Goal: Task Accomplishment & Management: Manage account settings

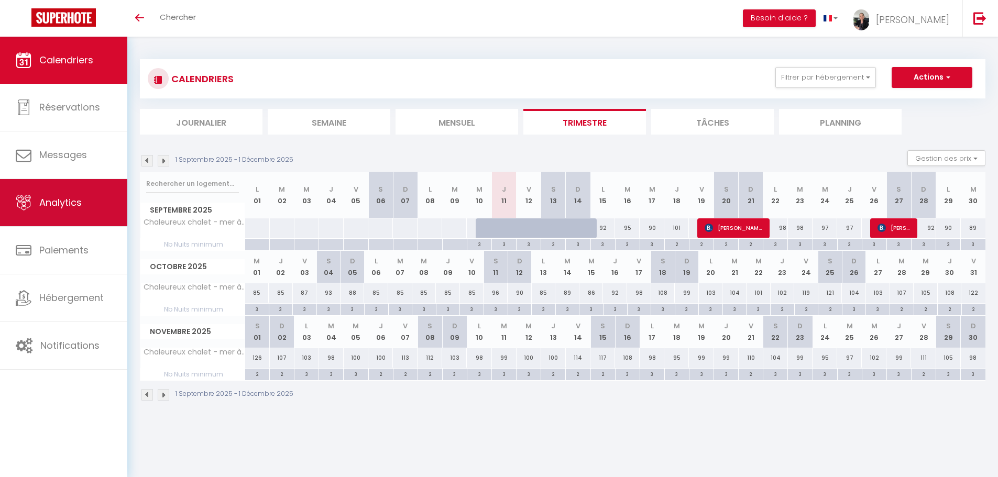
click at [71, 205] on span "Analytics" at bounding box center [60, 202] width 42 height 13
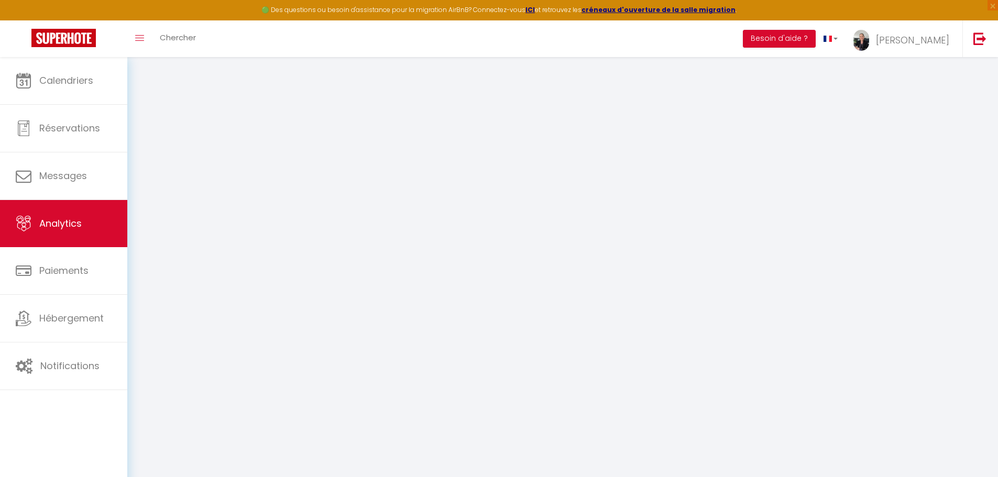
select select "2025"
select select "9"
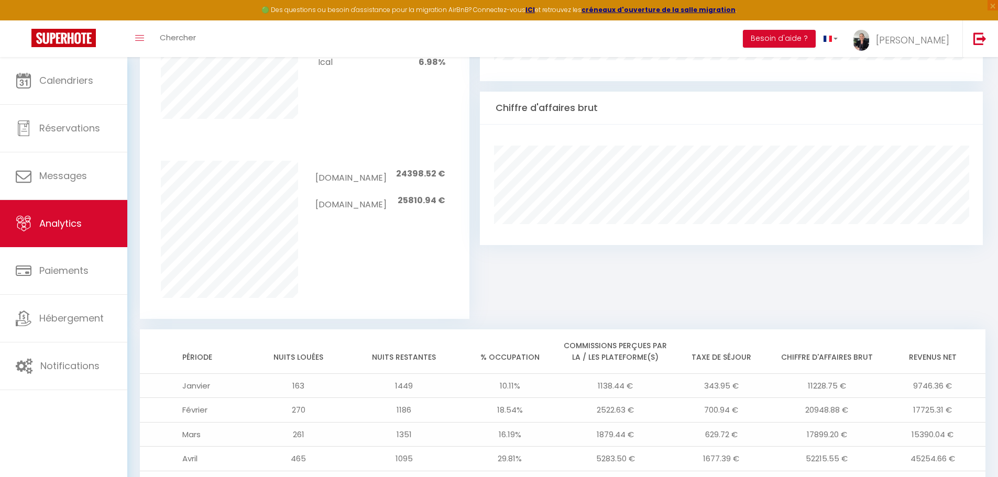
scroll to position [433, 0]
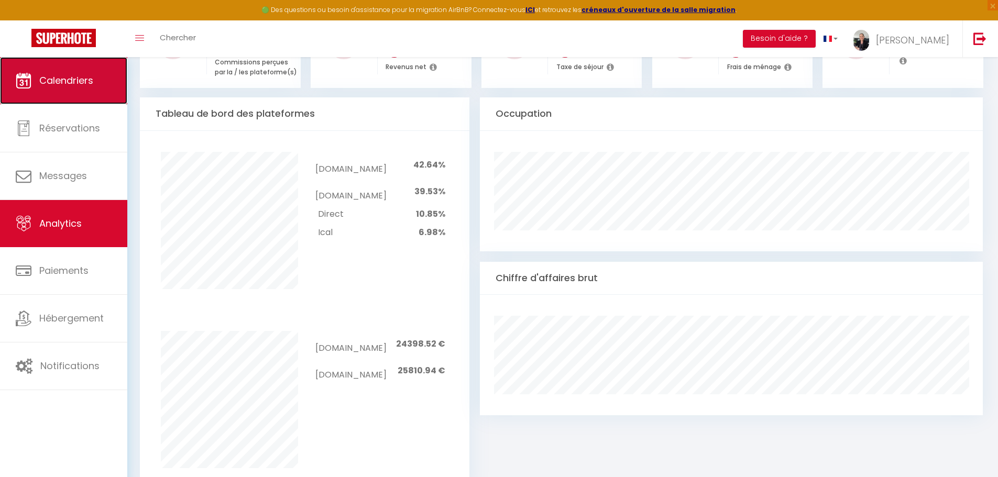
click at [69, 82] on span "Calendriers" at bounding box center [66, 80] width 54 height 13
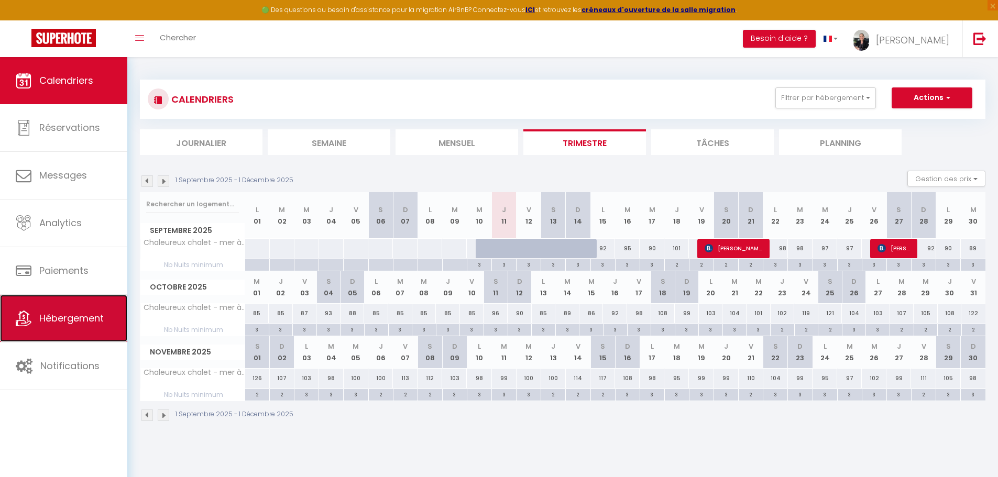
click at [74, 319] on span "Hébergement" at bounding box center [71, 318] width 64 height 13
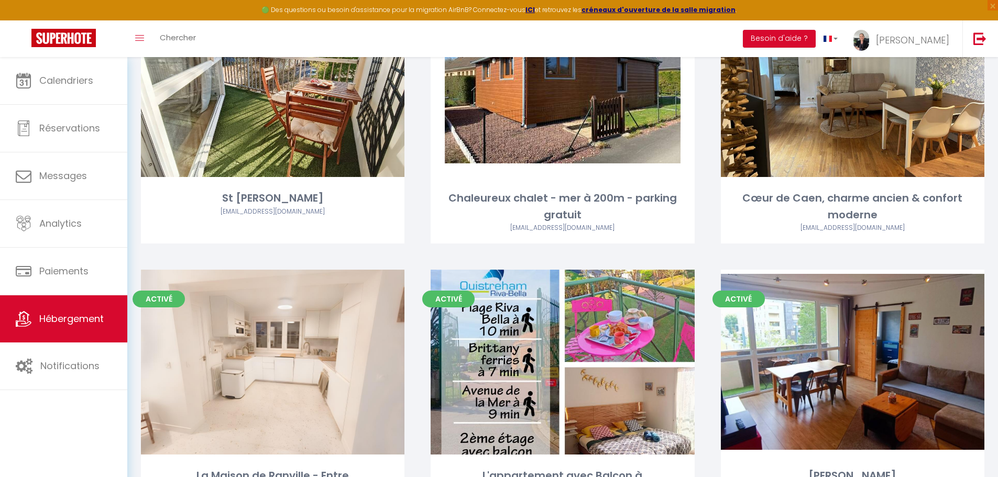
scroll to position [2725, 0]
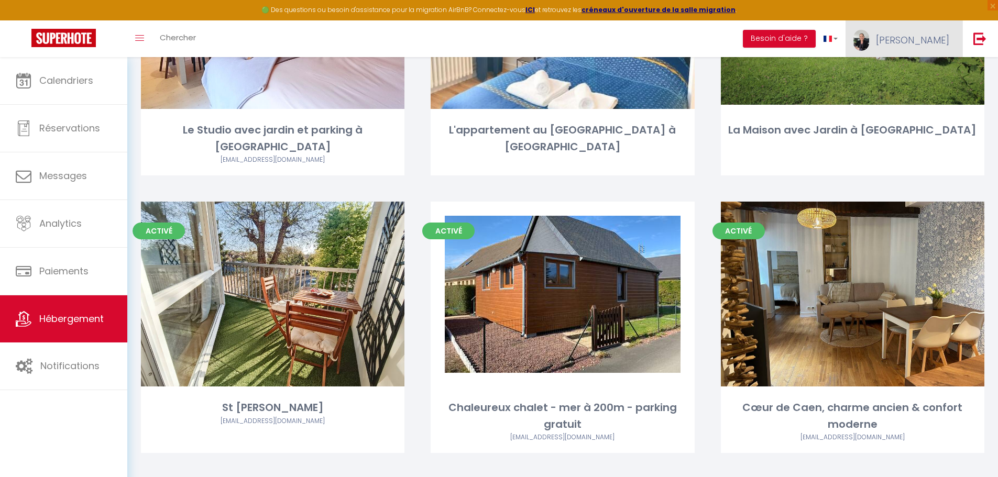
click at [933, 47] on link "[PERSON_NAME]" at bounding box center [904, 38] width 117 height 37
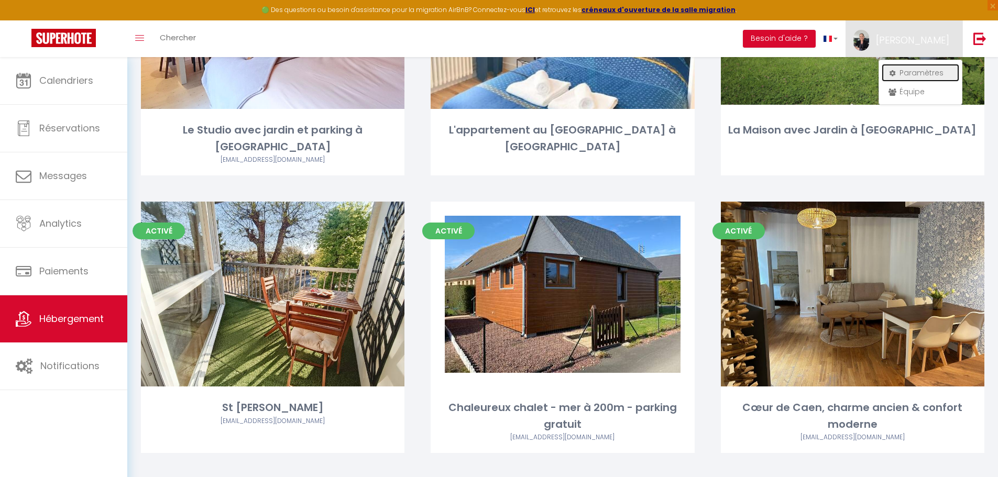
click at [917, 74] on link "Paramètres" at bounding box center [921, 73] width 78 height 18
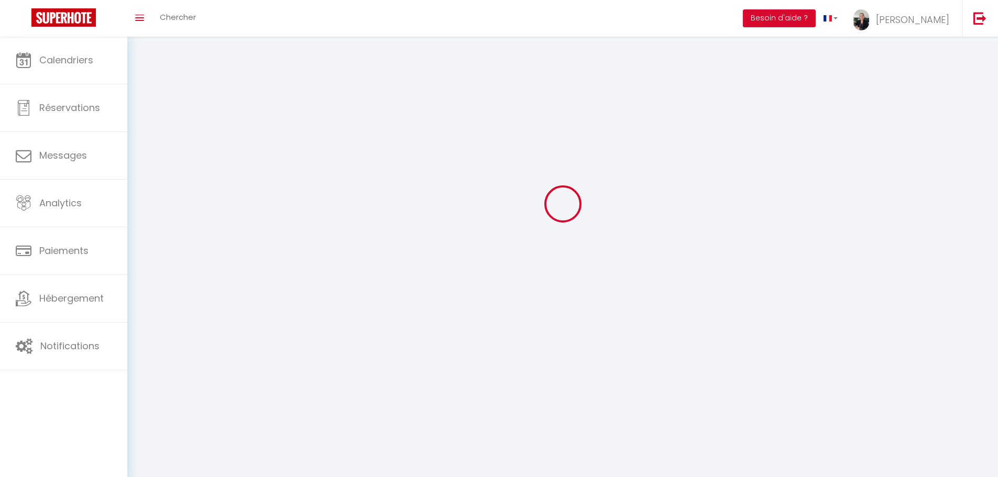
type input "[PERSON_NAME]"
type input "Prevost"
type input "0652749405"
type input "104 Bd [PERSON_NAME]"
type input "14000"
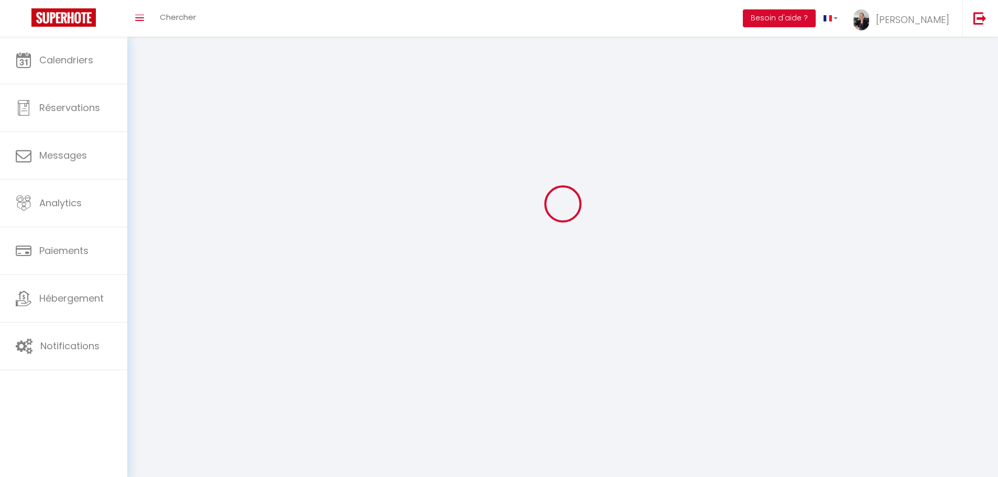
type input "[GEOGRAPHIC_DATA]"
type input "3pedZ5VaAew6vSVlpFBrAyRGx"
type input "GEOsyq1aXXsHjscp97vpgz8VC"
select select "28"
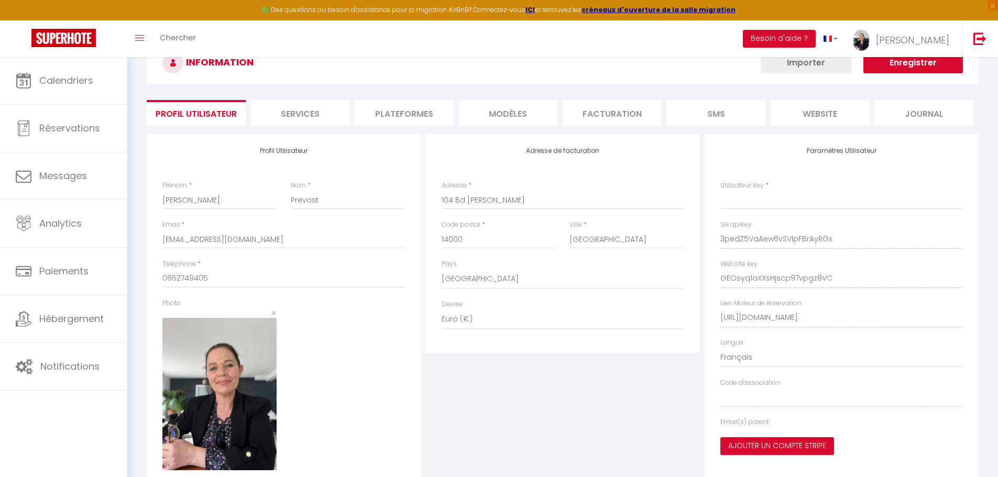
scroll to position [109, 0]
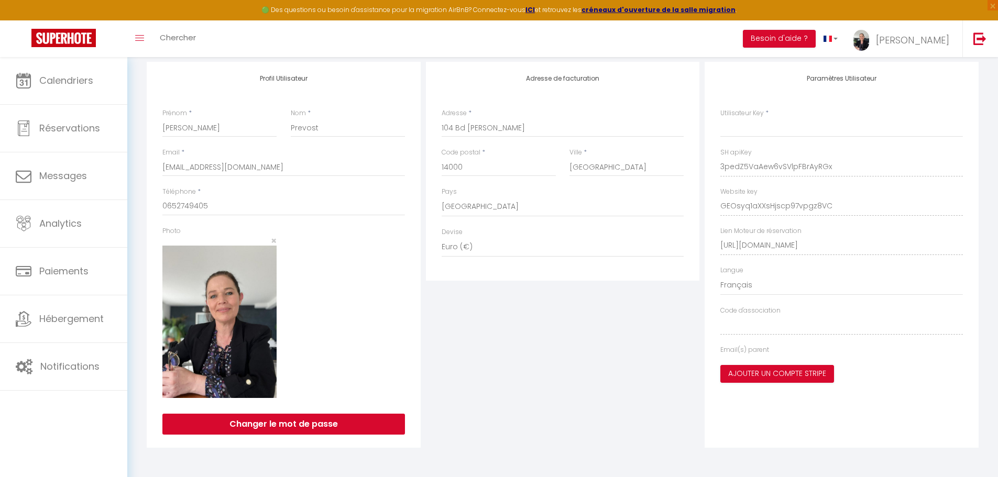
type input "3pedZ5VaAew6vSVlpFBrAyRGx"
type input "GEOsyq1aXXsHjscp97vpgz8VC"
type input "[URL][DOMAIN_NAME]"
select select "fr"
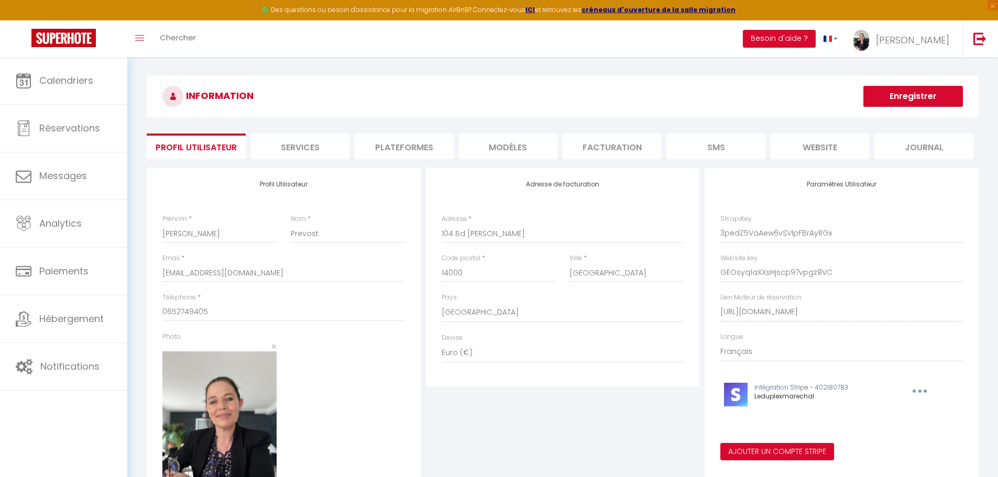
scroll to position [0, 0]
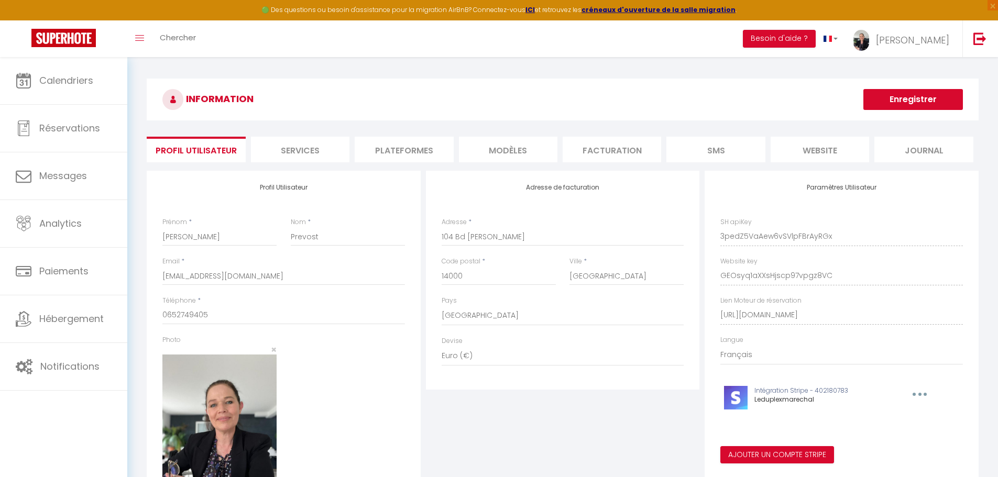
click at [410, 150] on li "Plateformes" at bounding box center [404, 150] width 99 height 26
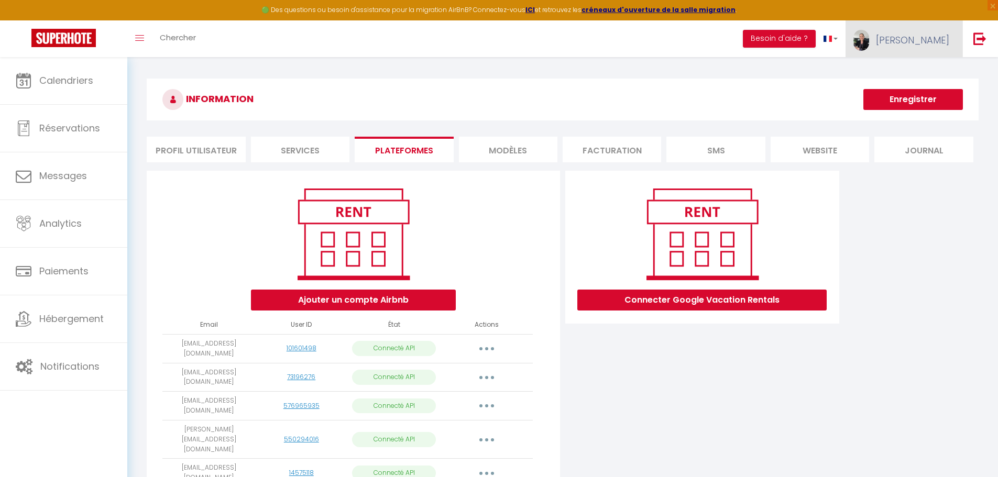
click at [932, 35] on span "[PERSON_NAME]" at bounding box center [912, 40] width 73 height 13
click at [912, 91] on link "Équipe" at bounding box center [921, 92] width 78 height 18
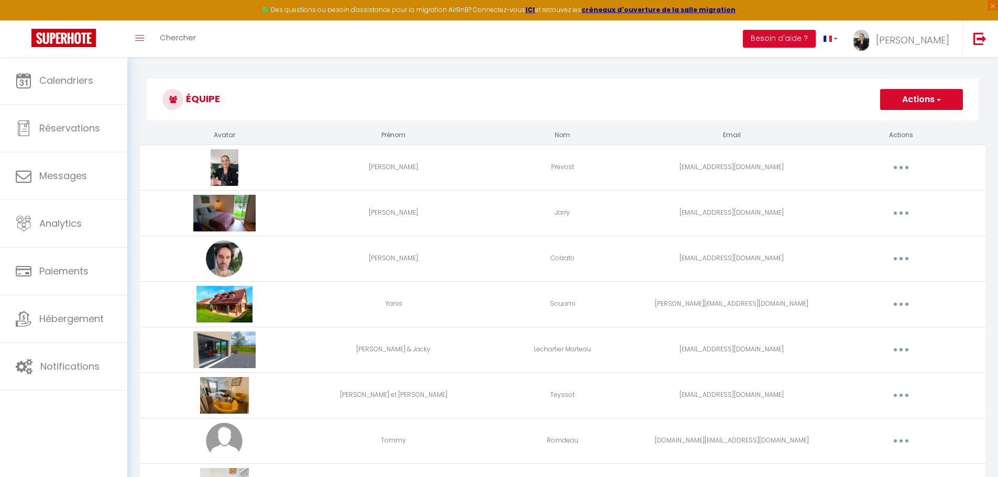
click at [917, 103] on button "Actions" at bounding box center [921, 99] width 83 height 21
click at [905, 122] on link "Ajouter un nouvel utilisateur" at bounding box center [901, 123] width 124 height 14
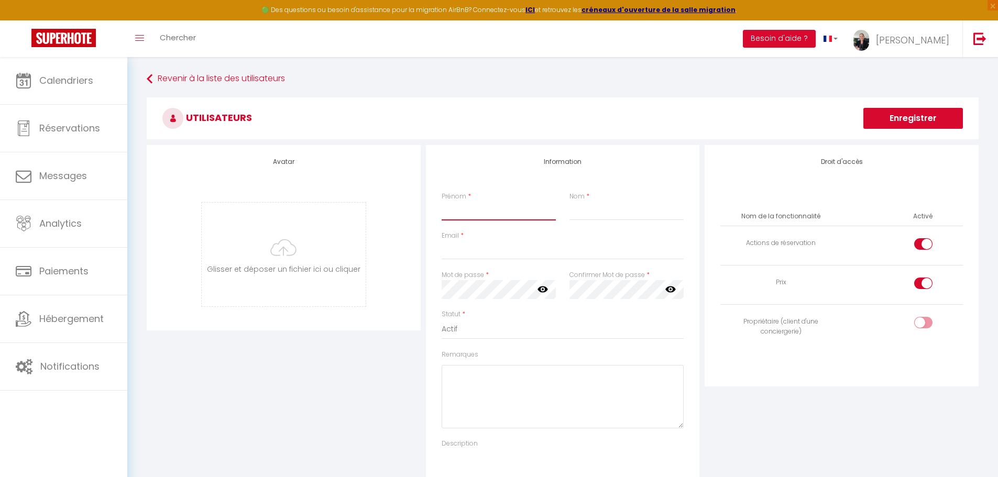
click at [478, 215] on input "Prénom" at bounding box center [499, 211] width 114 height 19
type input "[PERSON_NAME]"
type input "M"
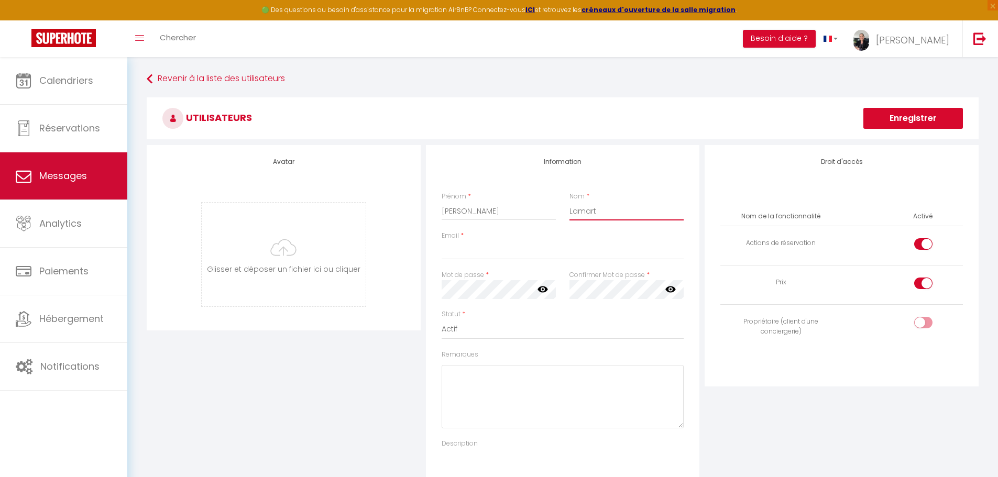
type input "Lamart"
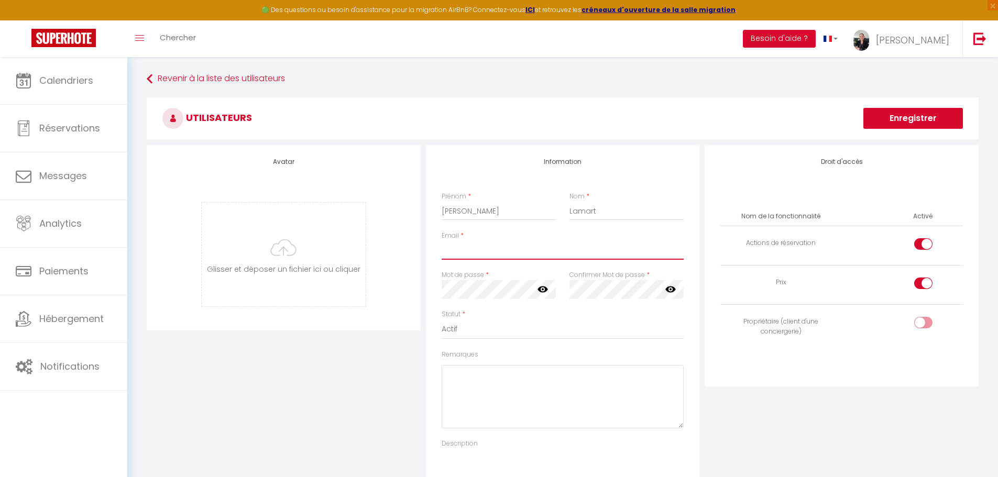
click at [511, 248] on input "Email" at bounding box center [563, 250] width 243 height 19
paste input "[EMAIL_ADDRESS][DOMAIN_NAME]"
type input "[EMAIL_ADDRESS][DOMAIN_NAME]"
click at [757, 400] on div "Droit d'accès Nom de la fonctionnalité Activé Actions de réservation Prix Propr…" at bounding box center [841, 326] width 279 height 362
click at [923, 325] on div at bounding box center [923, 323] width 18 height 12
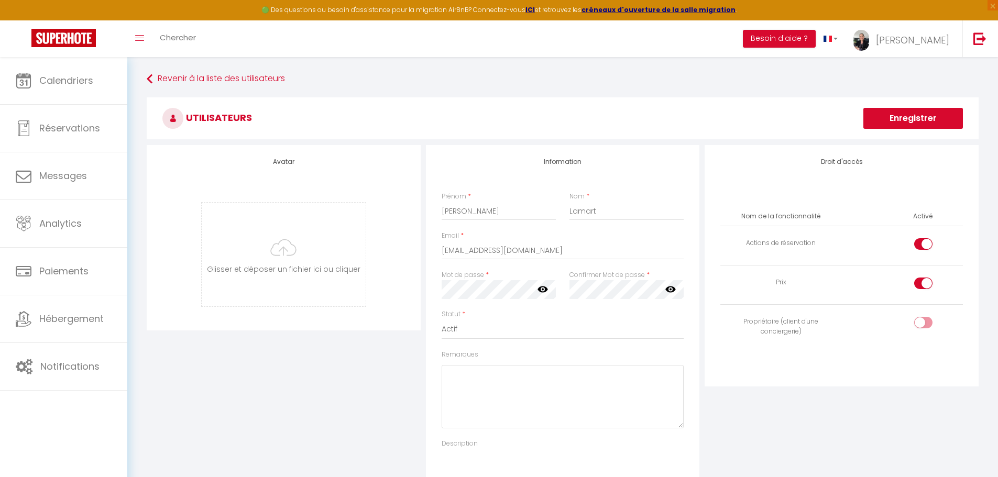
click at [923, 325] on input "checkbox" at bounding box center [932, 325] width 18 height 16
checkbox input "true"
click at [924, 249] on input "checkbox" at bounding box center [932, 246] width 18 height 16
click at [923, 246] on div at bounding box center [923, 244] width 18 height 12
click at [923, 246] on input "checkbox" at bounding box center [932, 246] width 18 height 16
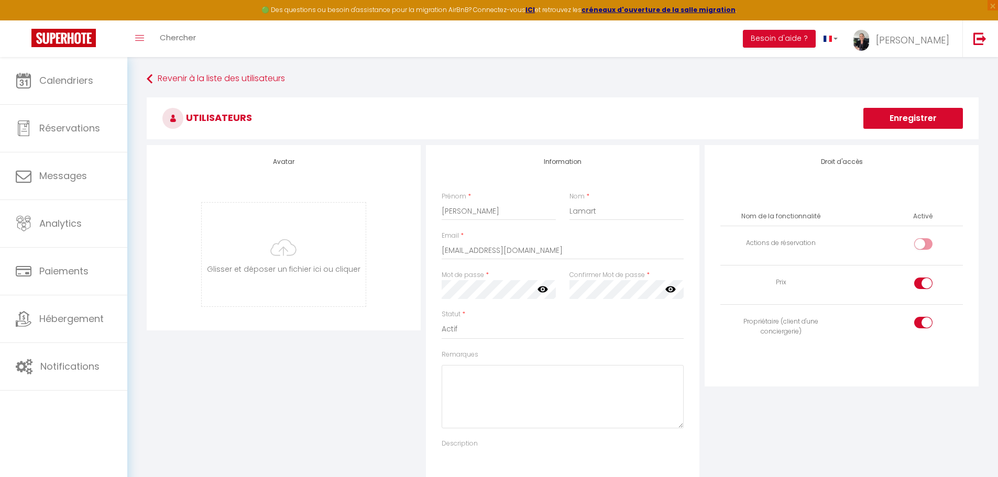
checkbox input "true"
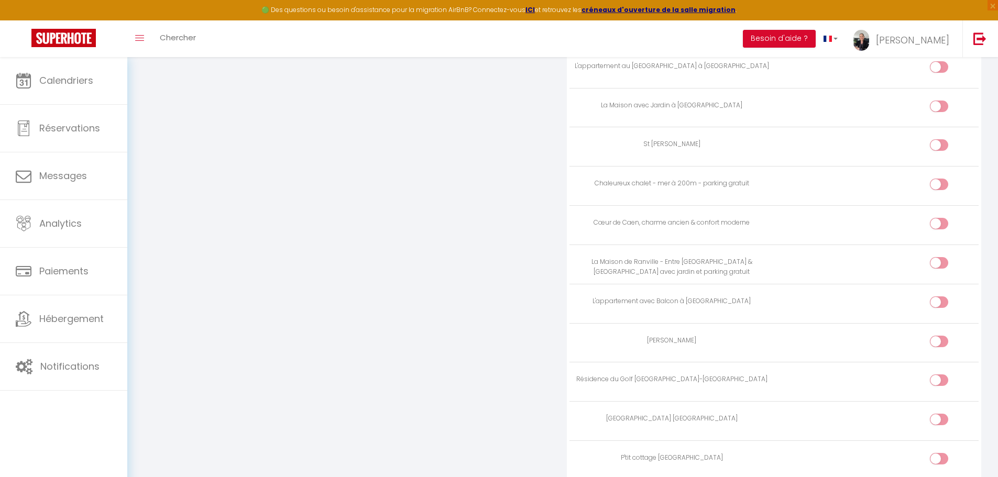
scroll to position [1587, 0]
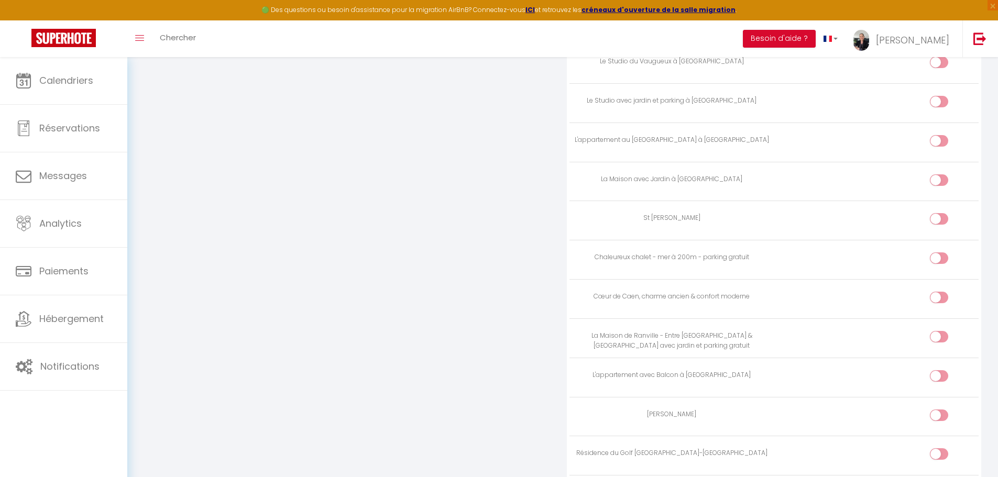
click at [943, 257] on input "checkbox" at bounding box center [948, 261] width 18 height 16
checkbox input "true"
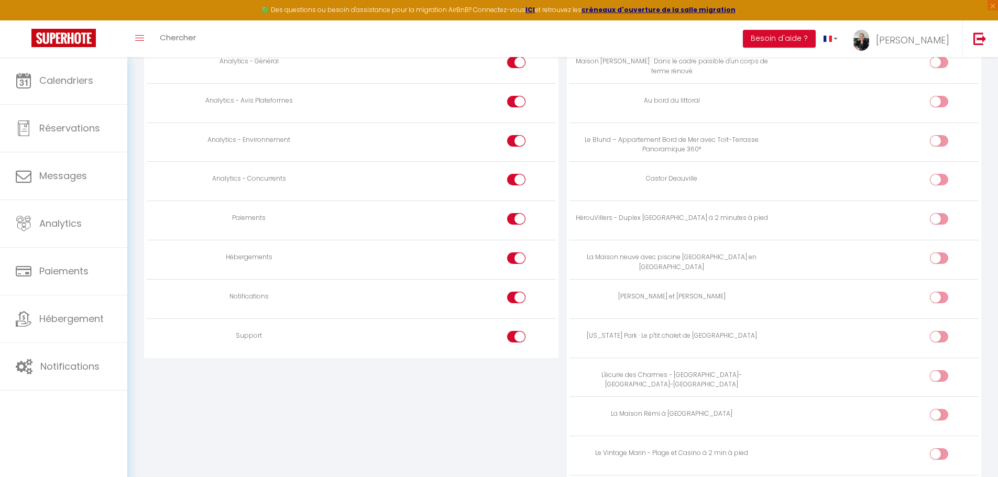
scroll to position [859, 0]
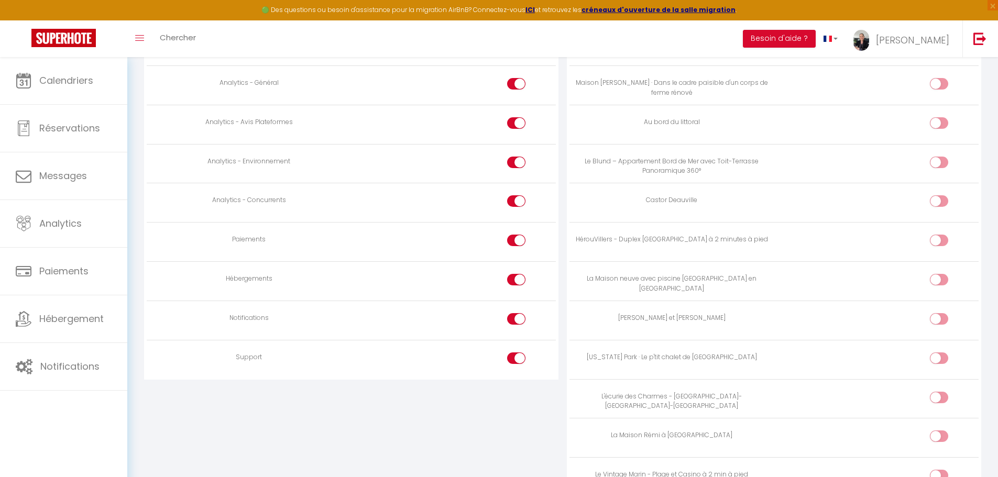
click at [517, 318] on input "checkbox" at bounding box center [525, 321] width 18 height 16
click at [515, 319] on div at bounding box center [516, 319] width 18 height 12
click at [516, 319] on input "checkbox" at bounding box center [525, 321] width 18 height 16
click at [515, 319] on div at bounding box center [516, 319] width 18 height 12
click at [516, 319] on input "checkbox" at bounding box center [525, 321] width 18 height 16
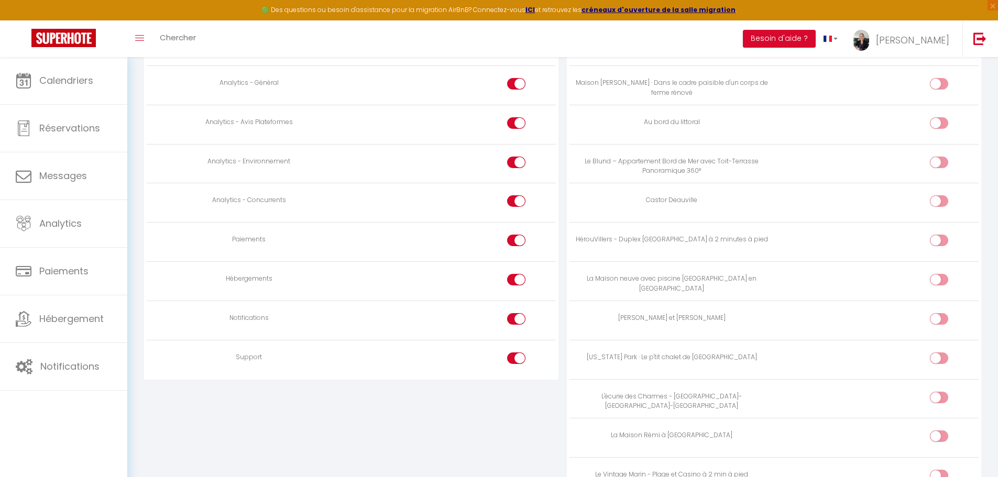
checkbox input "false"
click at [516, 362] on input "checkbox" at bounding box center [525, 361] width 18 height 16
checkbox input "false"
click at [518, 243] on input "checkbox" at bounding box center [525, 243] width 18 height 16
checkbox input "false"
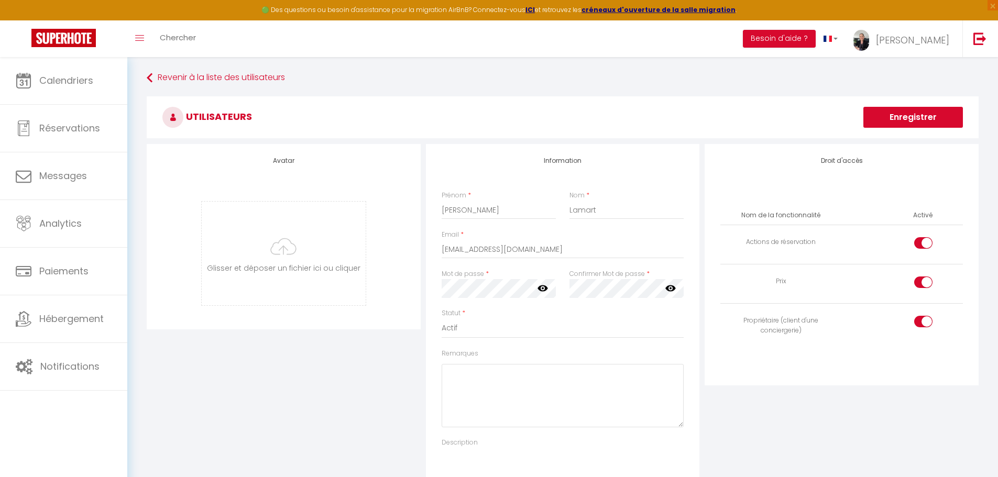
scroll to position [0, 0]
click at [919, 118] on button "Enregistrer" at bounding box center [914, 118] width 100 height 21
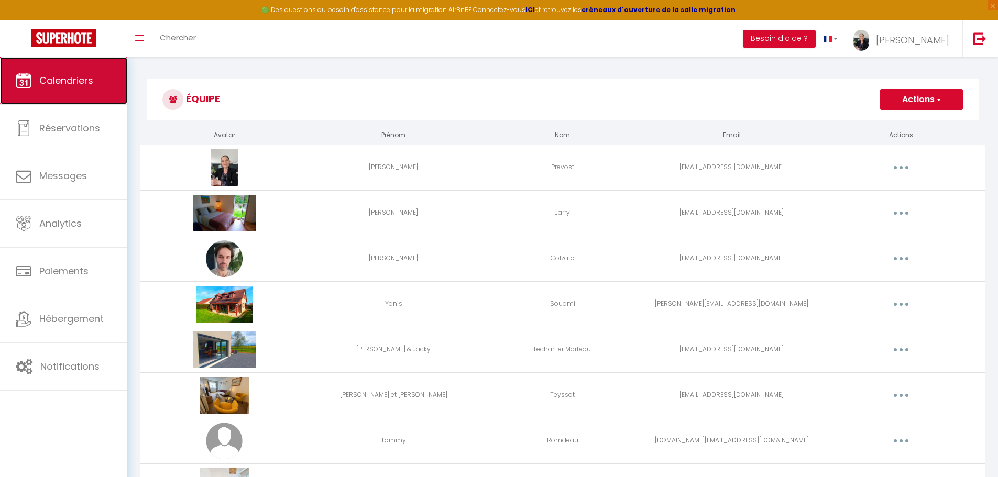
click at [68, 80] on span "Calendriers" at bounding box center [66, 80] width 54 height 13
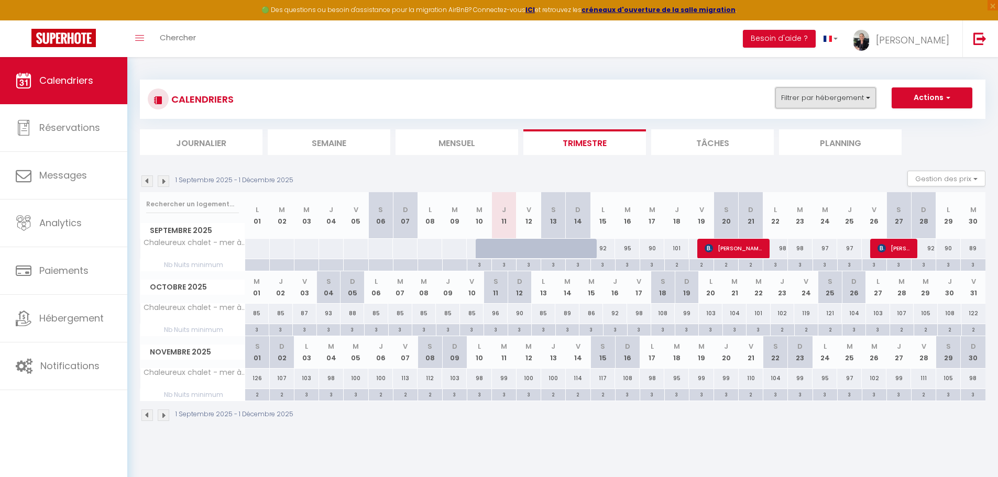
click at [837, 100] on button "Filtrer par hébergement" at bounding box center [826, 98] width 101 height 21
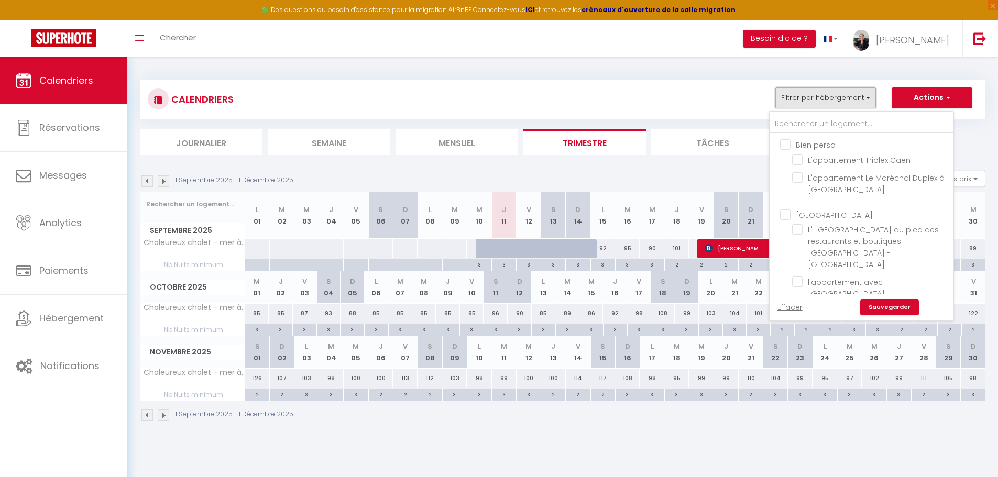
scroll to position [49, 0]
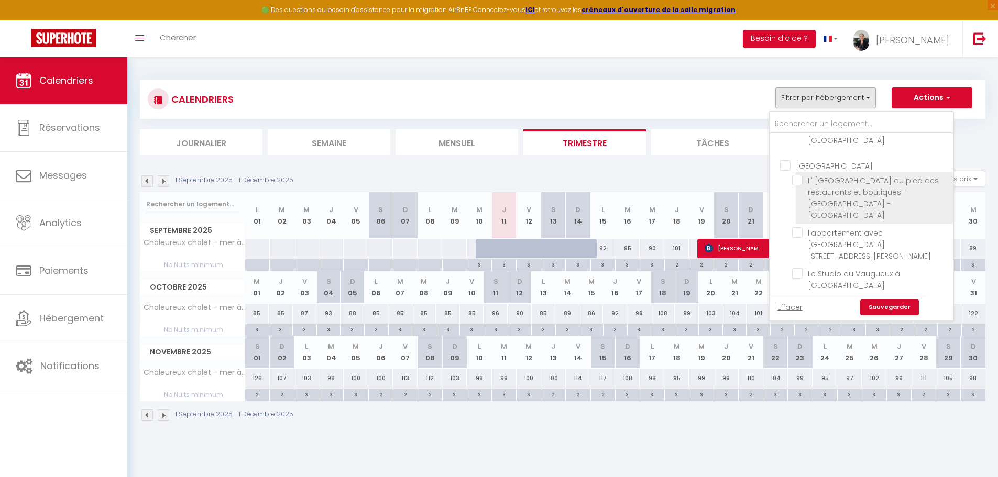
click at [797, 182] on input "L' [GEOGRAPHIC_DATA] au pied des restaurants et boutiques - [GEOGRAPHIC_DATA] -…" at bounding box center [870, 180] width 157 height 10
checkbox input "true"
checkbox input "false"
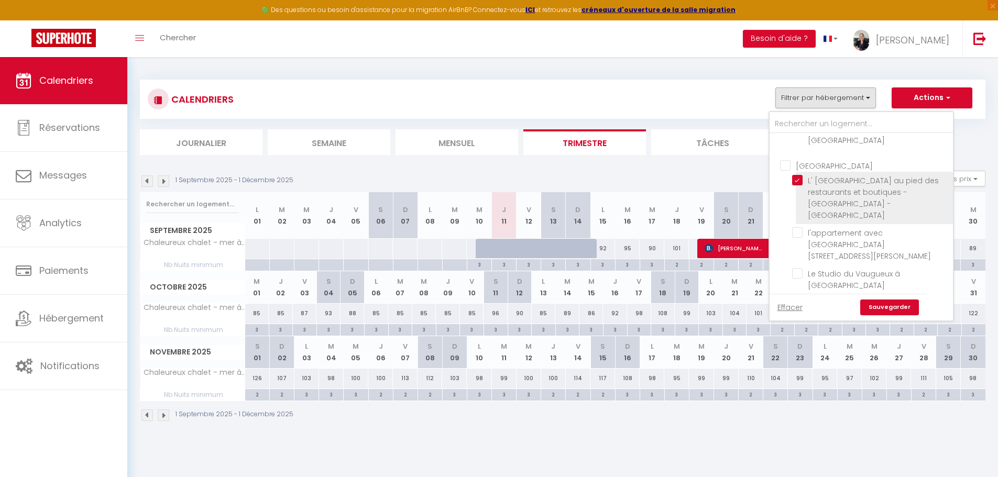
checkbox input "false"
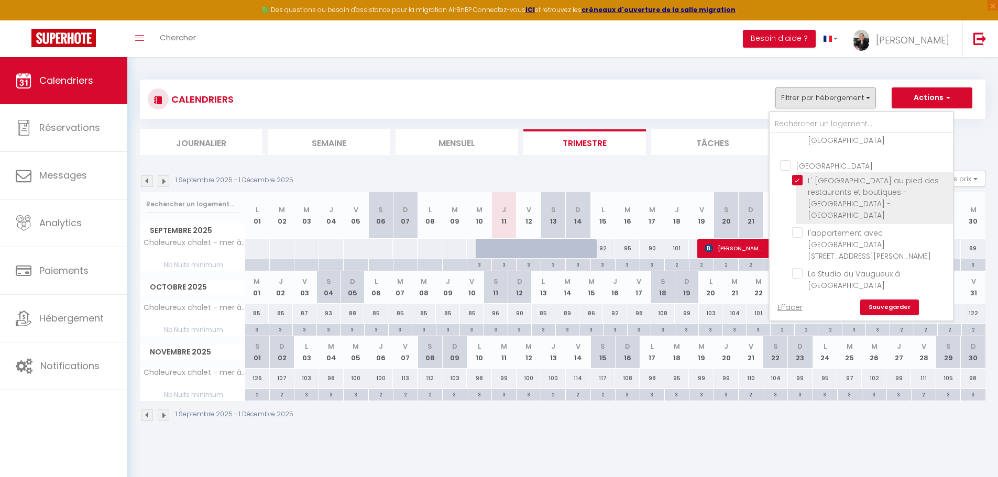
checkbox input "false"
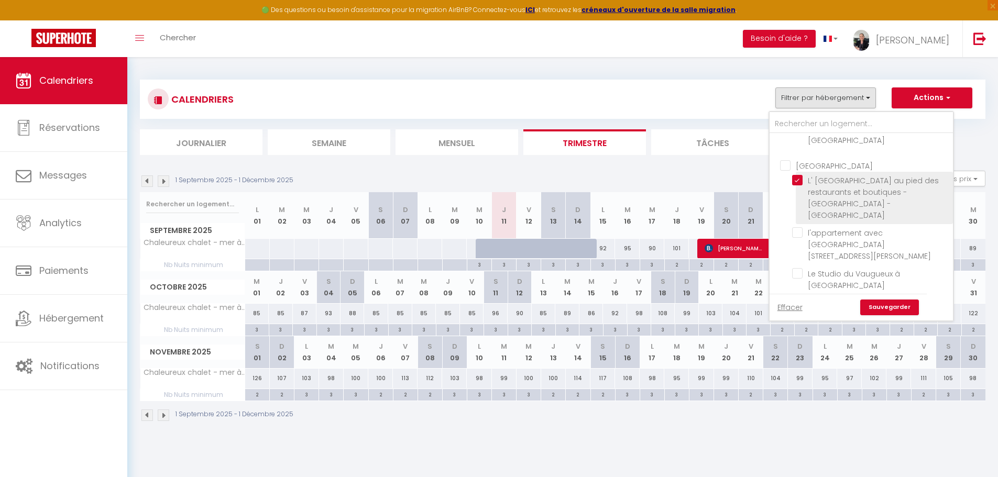
checkbox input "false"
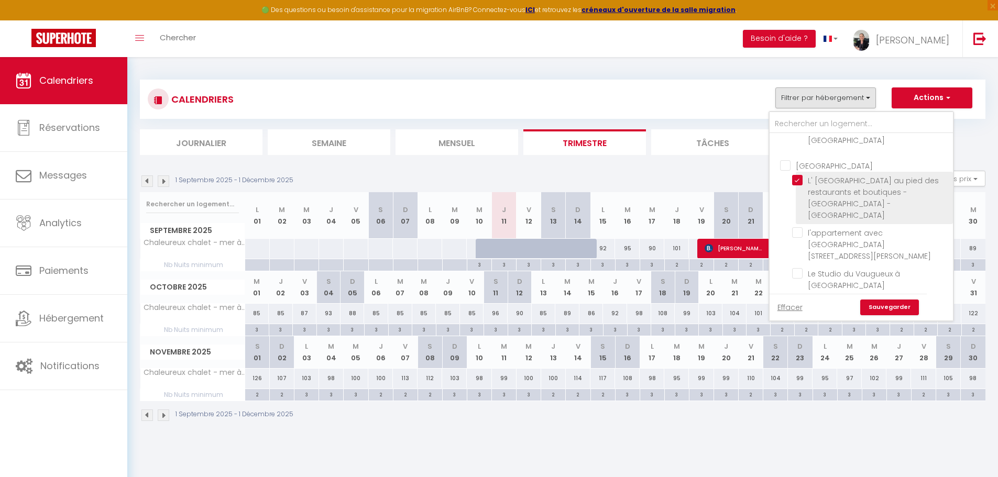
checkbox input "false"
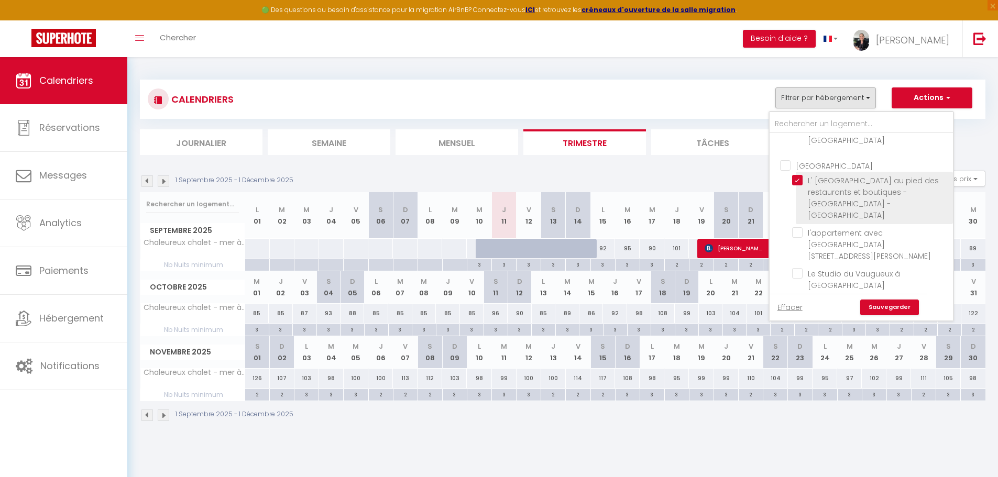
checkbox input "false"
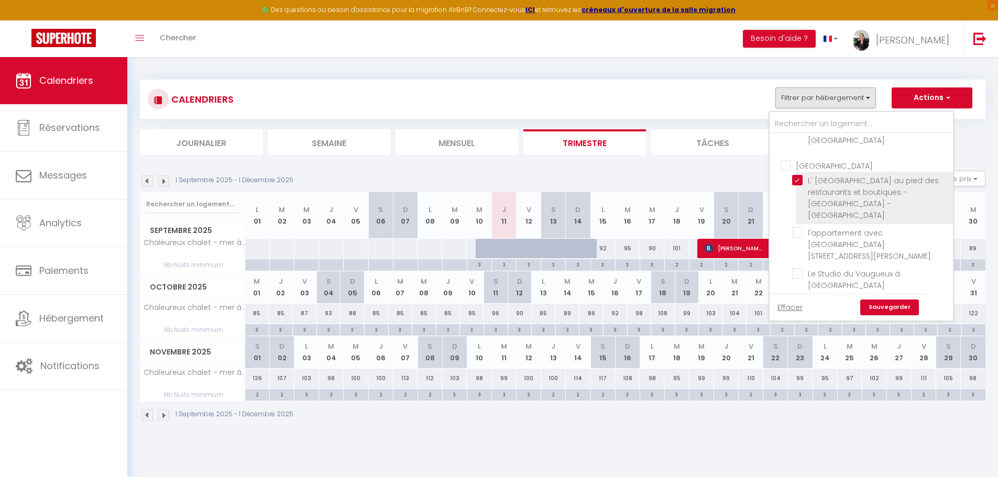
checkbox input "false"
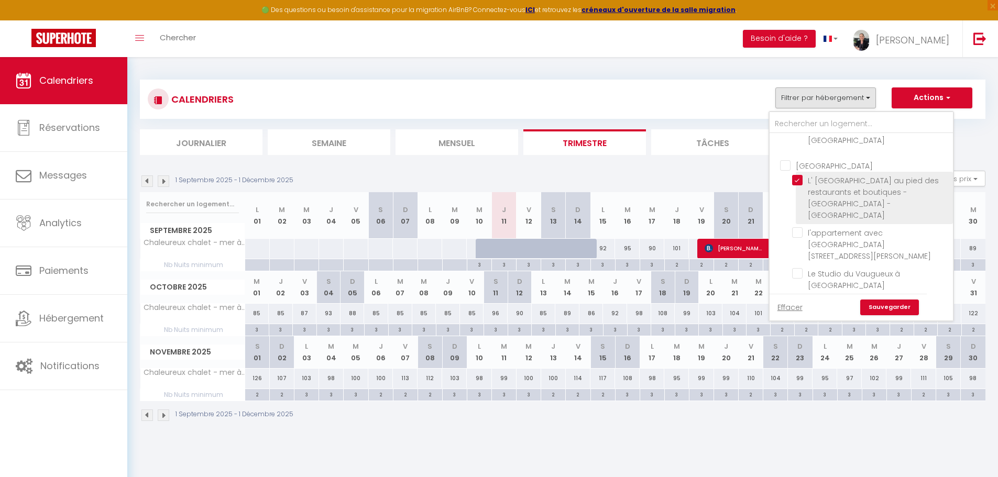
checkbox input "false"
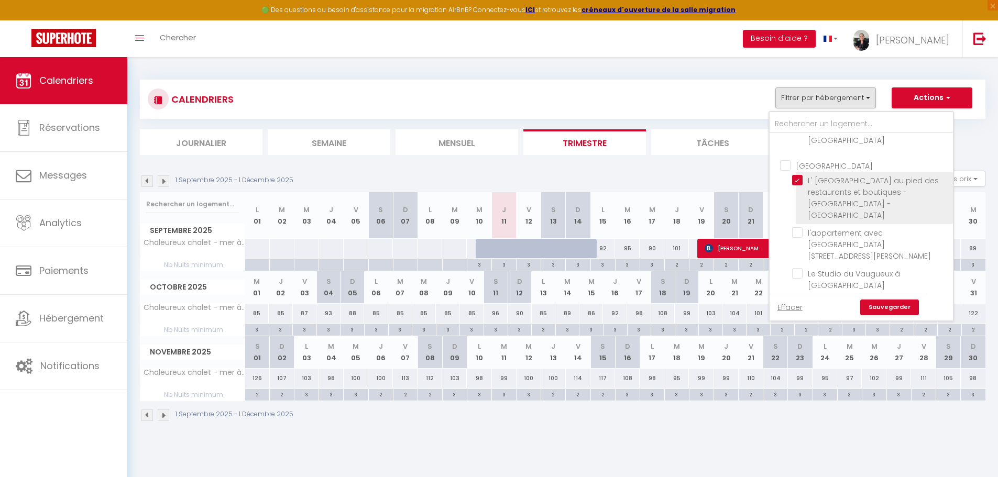
checkbox input "false"
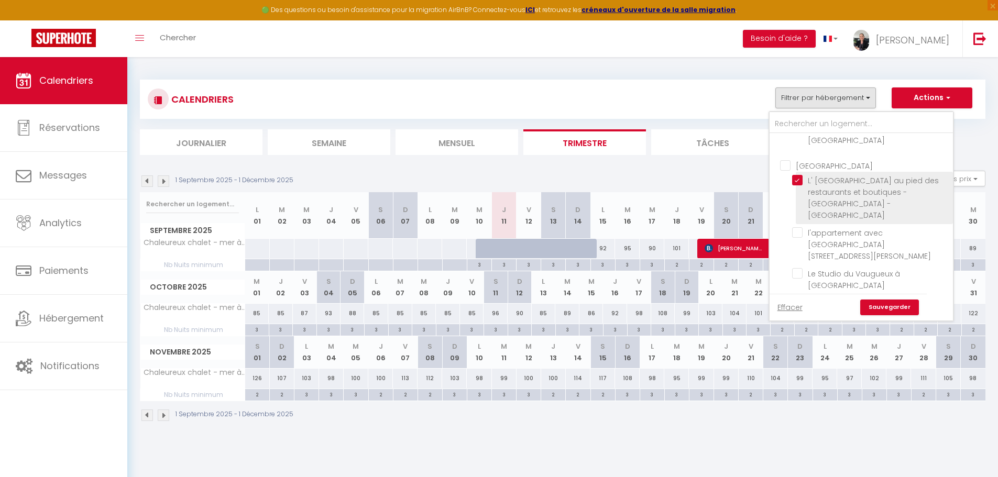
checkbox input "false"
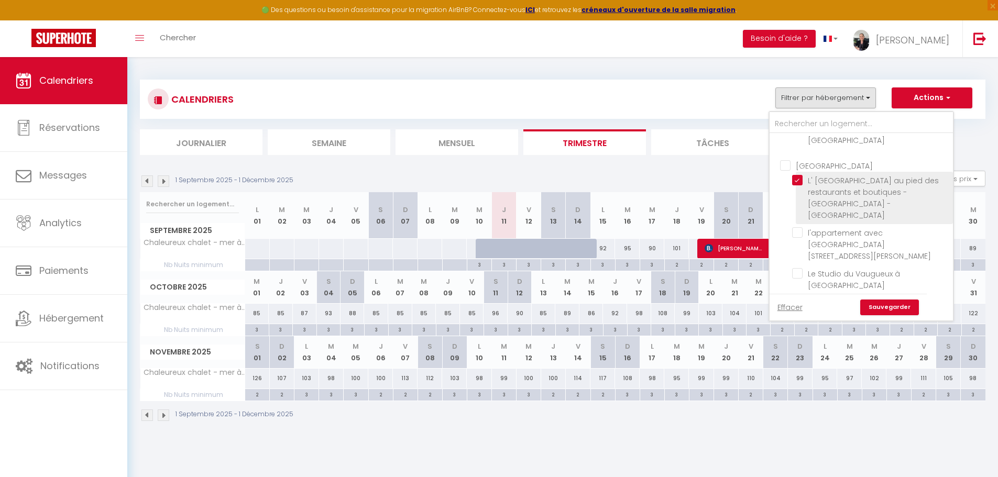
checkbox input "false"
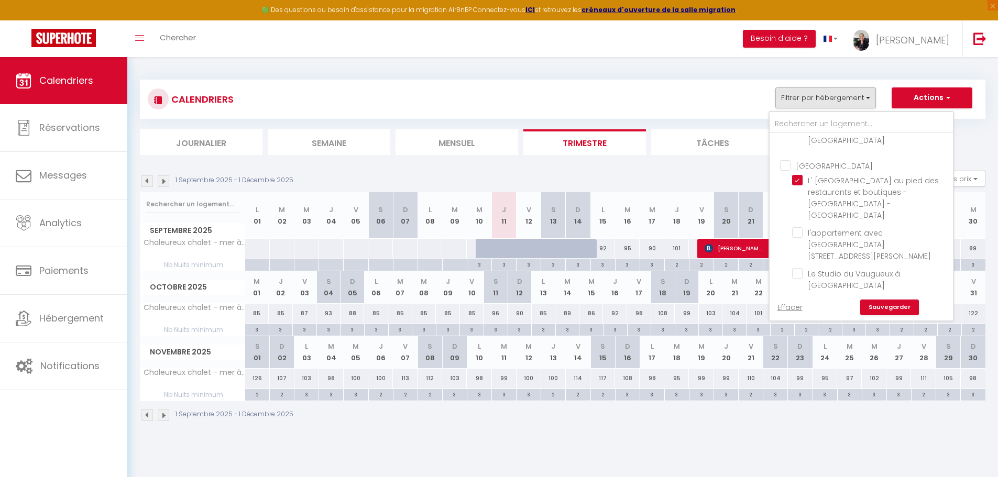
click at [875, 307] on link "Sauvegarder" at bounding box center [889, 308] width 59 height 16
